Goal: Task Accomplishment & Management: Complete application form

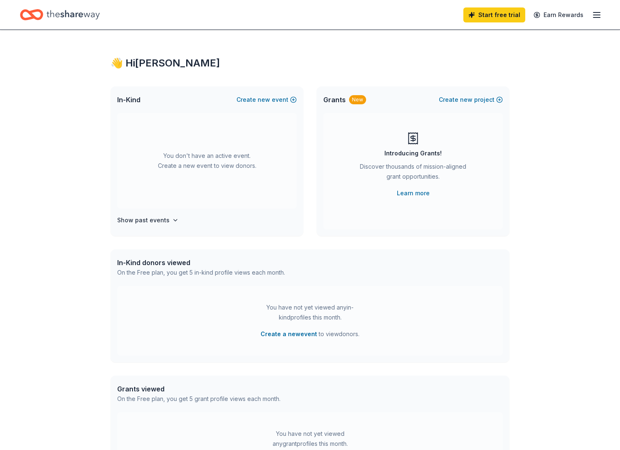
click at [83, 13] on icon "Home" at bounding box center [73, 14] width 53 height 17
click at [54, 15] on icon "Home" at bounding box center [73, 14] width 53 height 9
click at [259, 100] on button "Create new event" at bounding box center [267, 100] width 60 height 10
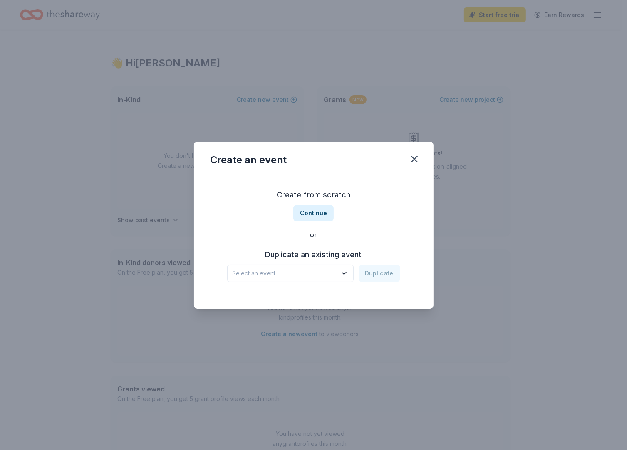
click at [301, 275] on span "Select an event" at bounding box center [284, 274] width 104 height 10
click at [312, 212] on button "Continue" at bounding box center [313, 213] width 40 height 17
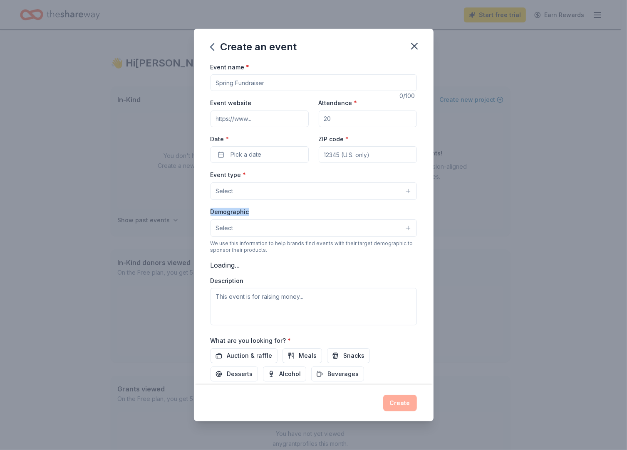
click at [312, 212] on div "Demographic Select" at bounding box center [313, 222] width 206 height 30
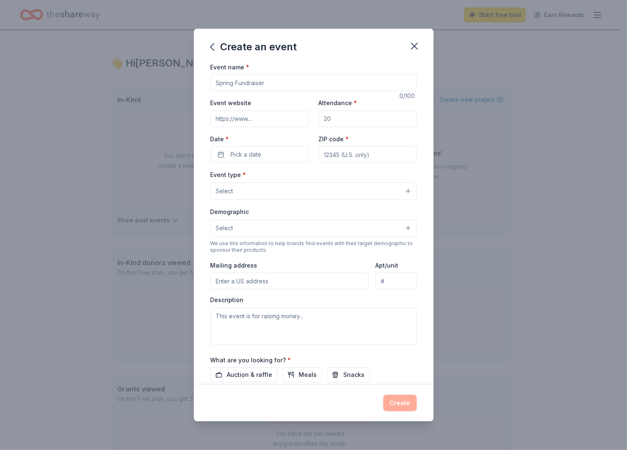
click at [232, 84] on input "Event name *" at bounding box center [313, 82] width 206 height 17
click at [293, 84] on input "Event name *" at bounding box center [313, 82] width 206 height 17
click at [277, 89] on input "Event name *" at bounding box center [313, 82] width 206 height 17
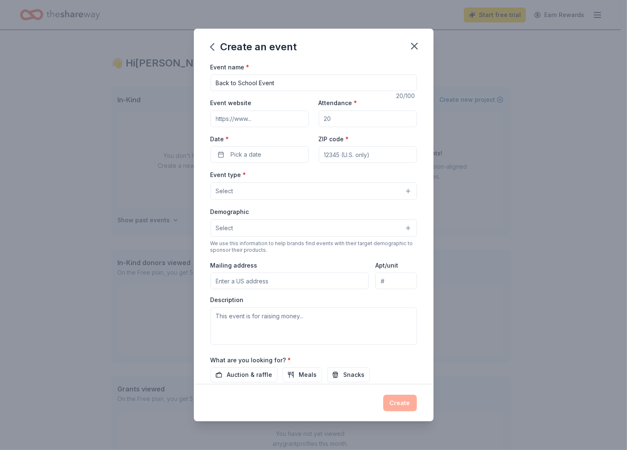
type input "Back to School Event"
click at [353, 121] on input "Attendance *" at bounding box center [368, 119] width 98 height 17
type input "100"
click at [272, 158] on button "Pick a date" at bounding box center [259, 154] width 98 height 17
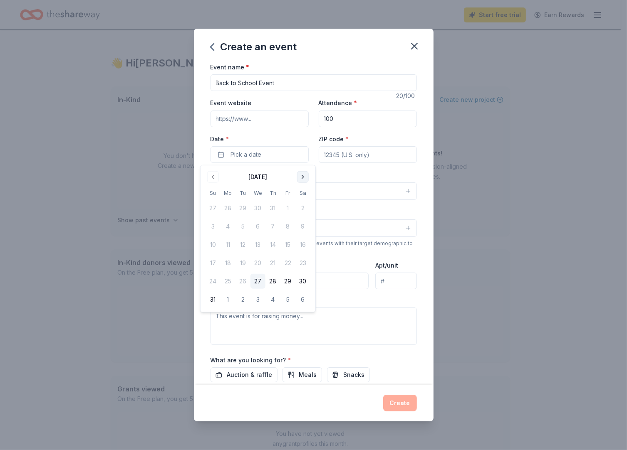
click at [305, 180] on button "Go to next month" at bounding box center [303, 177] width 12 height 12
click at [213, 179] on button "Go to previous month" at bounding box center [213, 177] width 12 height 12
click at [259, 208] on button "1" at bounding box center [257, 208] width 15 height 15
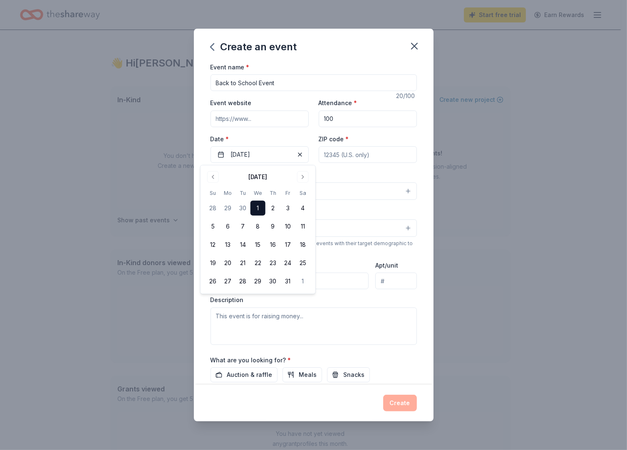
click at [336, 156] on input "ZIP code *" at bounding box center [368, 154] width 98 height 17
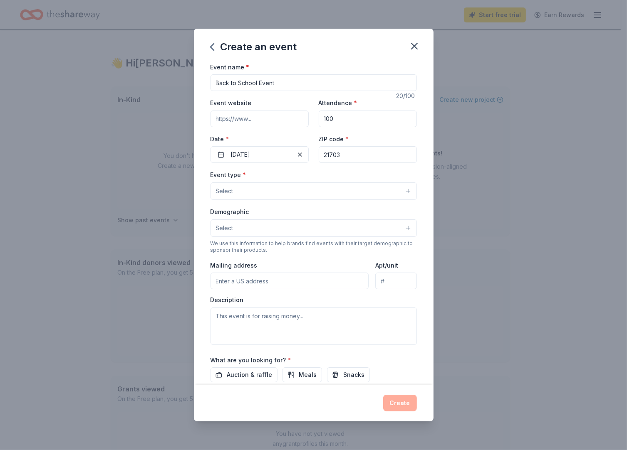
type input "21703"
click at [288, 193] on button "Select" at bounding box center [313, 191] width 206 height 17
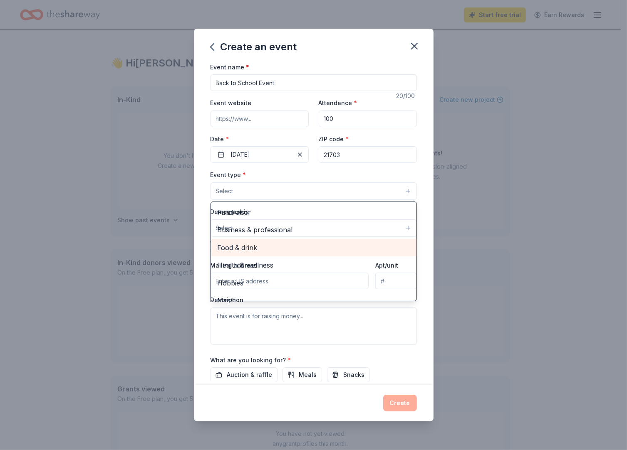
click at [279, 244] on span "Food & drink" at bounding box center [313, 247] width 192 height 11
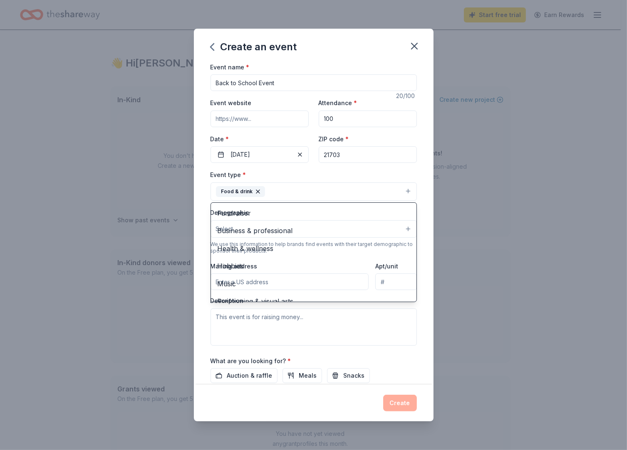
click at [406, 169] on div "Event name * Back to School Event 20 /100 Event website Attendance * 100 Date *…" at bounding box center [313, 254] width 206 height 385
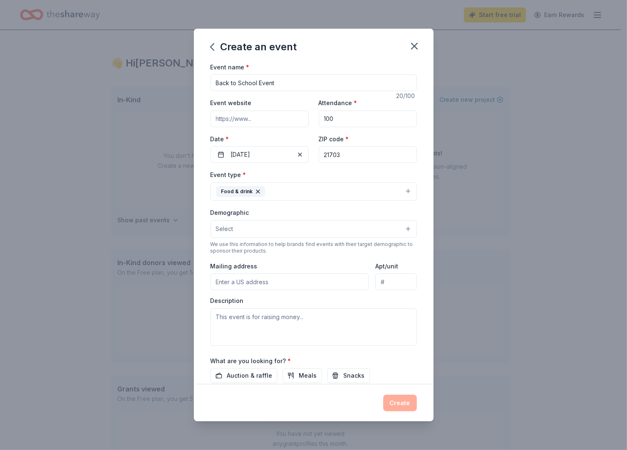
click at [261, 232] on button "Select" at bounding box center [313, 228] width 206 height 17
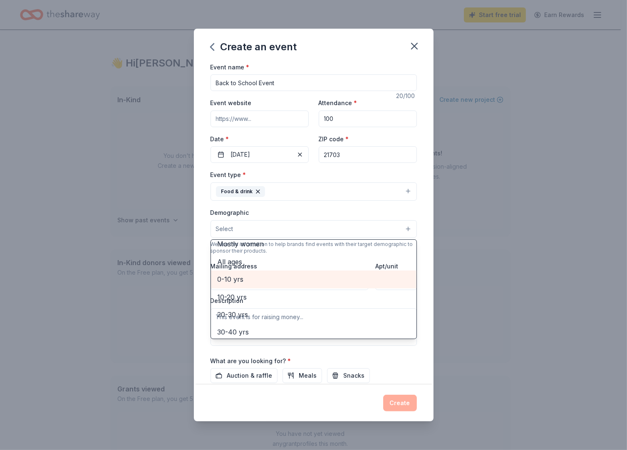
scroll to position [42, 0]
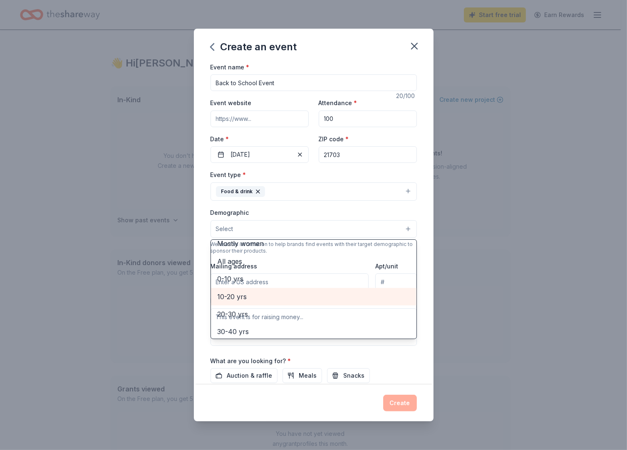
click at [270, 296] on span "10-20 yrs" at bounding box center [313, 296] width 192 height 11
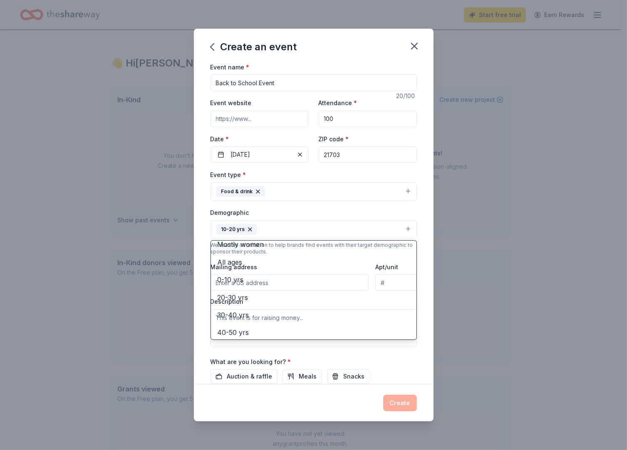
click at [402, 349] on div "Event name * Back to School Event 20 /100 Event website Attendance * 100 Date *…" at bounding box center [313, 255] width 206 height 386
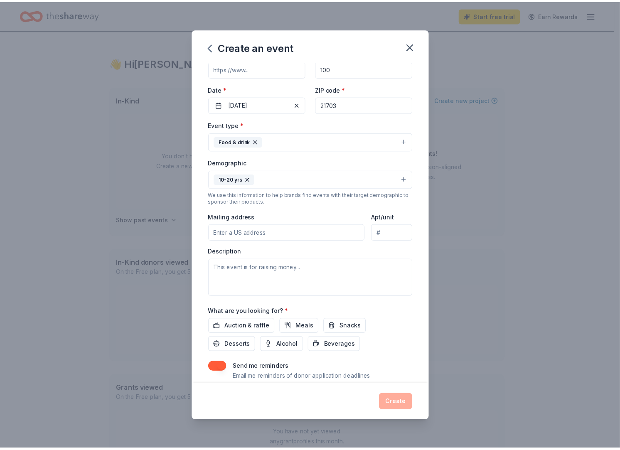
scroll to position [75, 0]
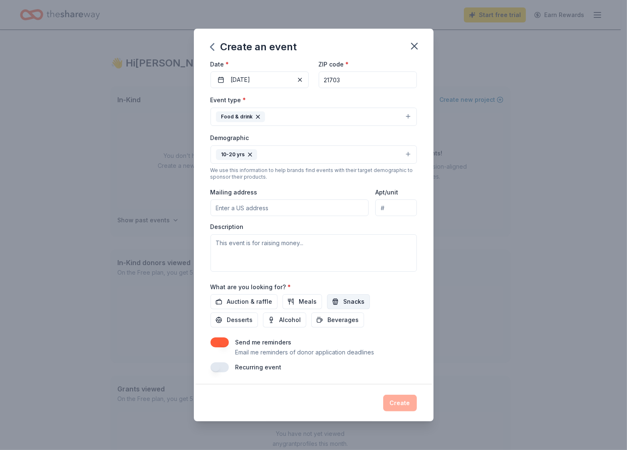
click at [344, 300] on span "Snacks" at bounding box center [353, 302] width 21 height 10
click at [344, 318] on span "Beverages" at bounding box center [343, 320] width 31 height 10
click at [403, 409] on button "Create" at bounding box center [400, 403] width 34 height 17
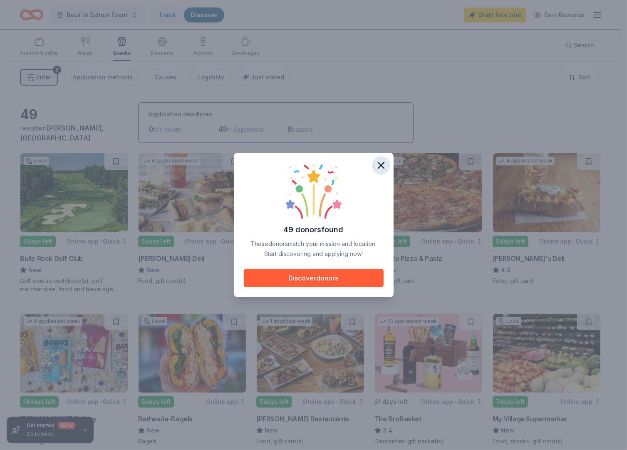
click at [380, 161] on icon "button" at bounding box center [381, 166] width 12 height 12
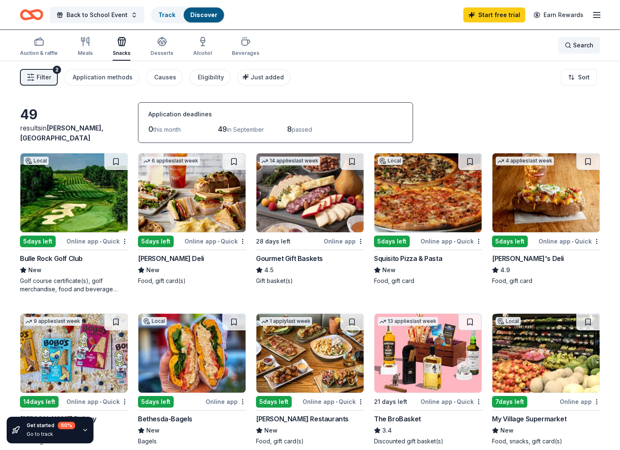
click at [569, 46] on div "Search" at bounding box center [579, 45] width 29 height 10
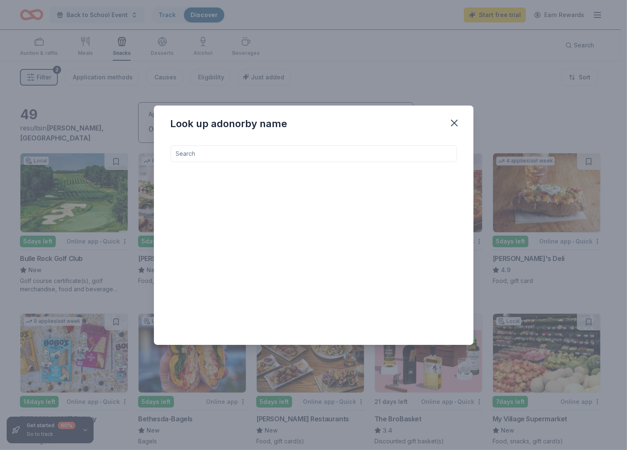
click at [250, 153] on input at bounding box center [313, 154] width 286 height 17
type input "frito lay"
click at [449, 122] on icon "button" at bounding box center [454, 123] width 12 height 12
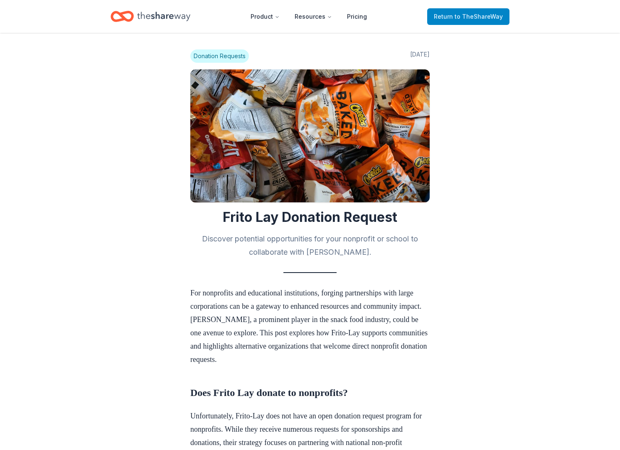
click at [459, 17] on span "to TheShareWay" at bounding box center [479, 16] width 48 height 7
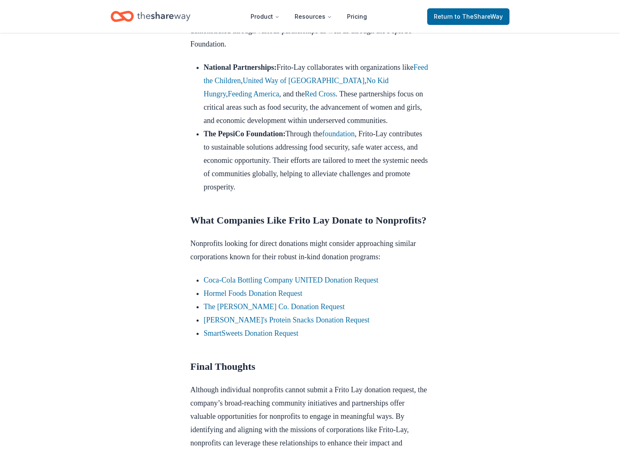
scroll to position [541, 0]
